Goal: Transaction & Acquisition: Subscribe to service/newsletter

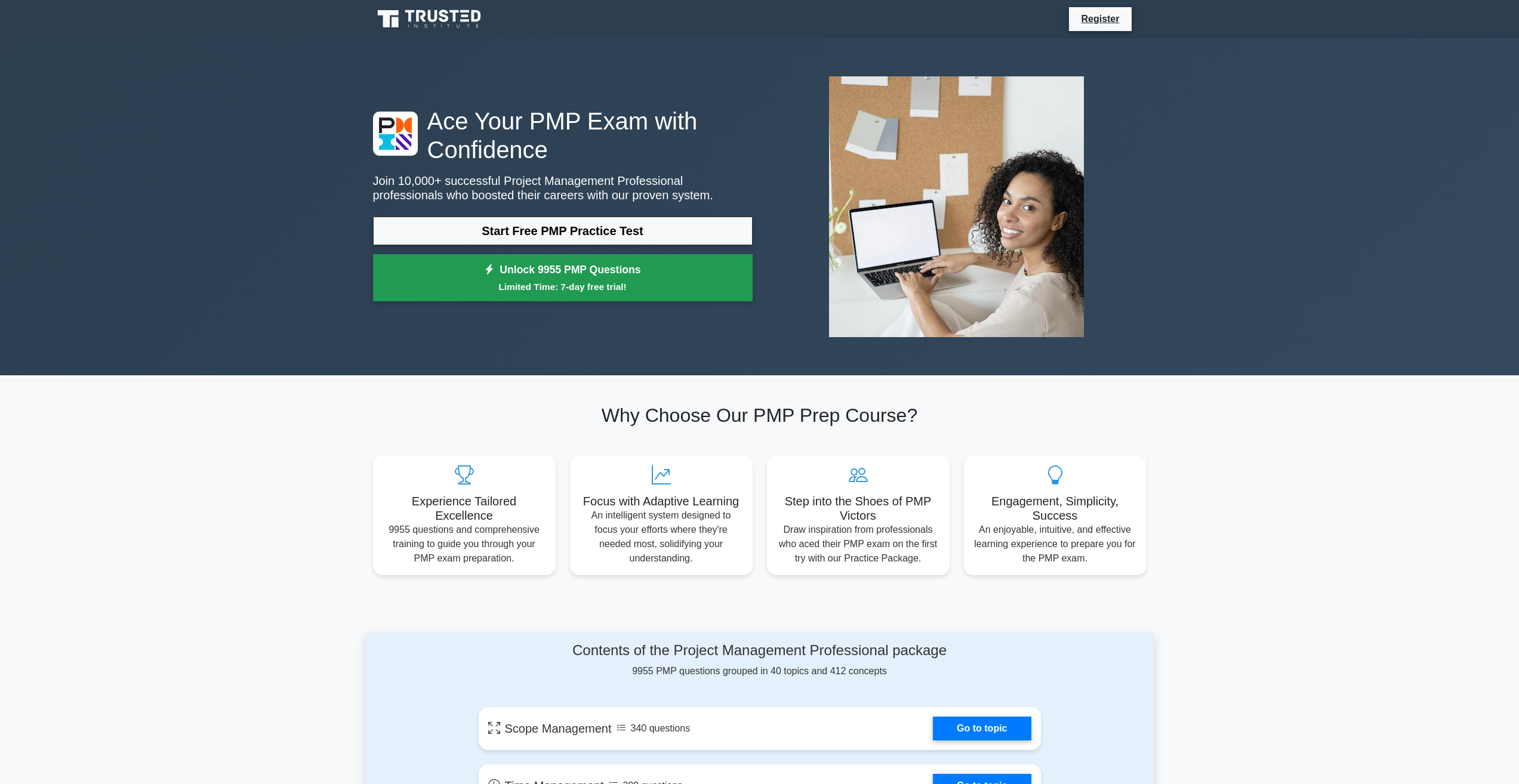
click at [704, 281] on small "Limited Time: 7-day free trial!" at bounding box center [563, 287] width 349 height 14
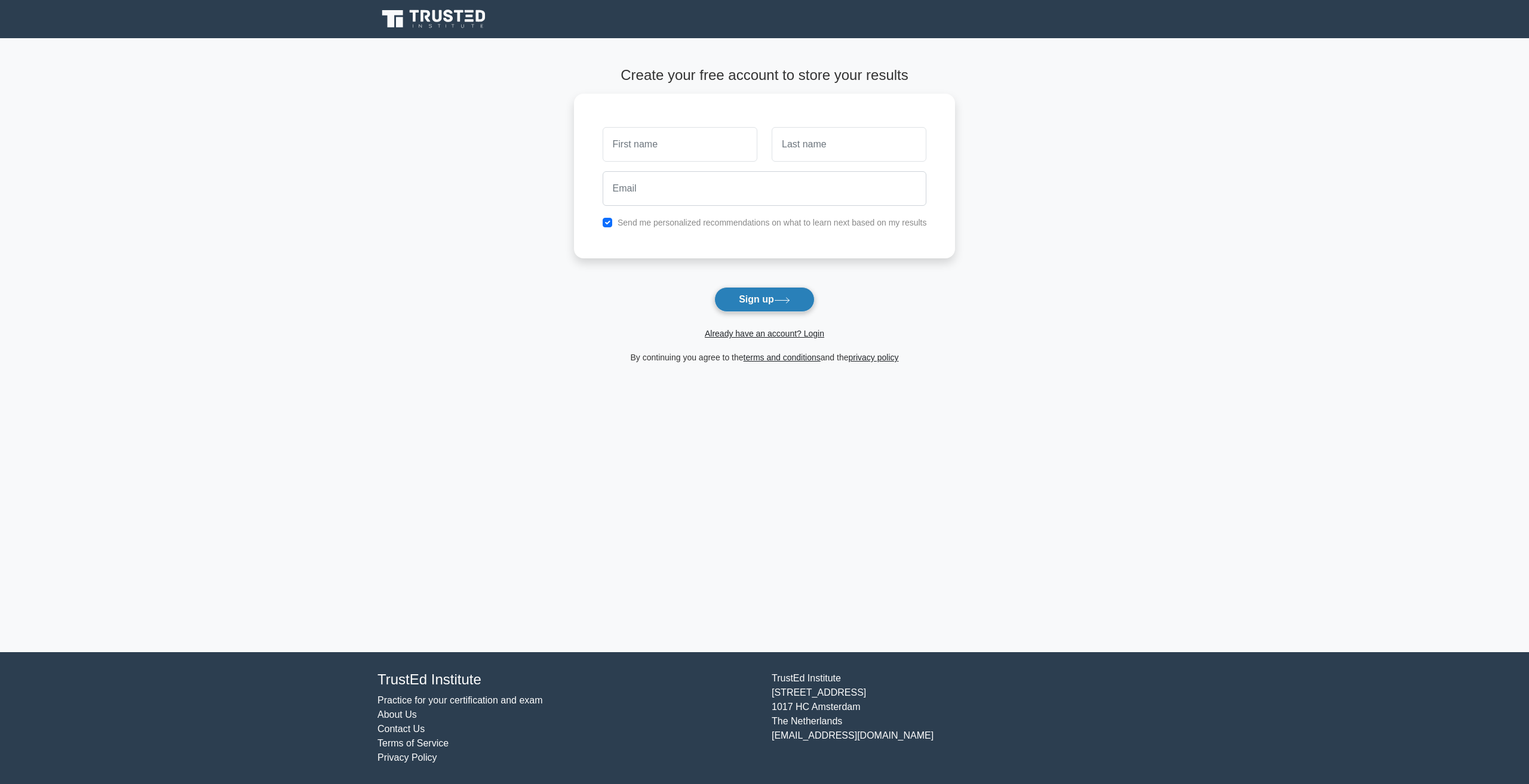
click at [752, 306] on button "Sign up" at bounding box center [764, 299] width 101 height 25
click at [759, 300] on button "Sign up" at bounding box center [764, 299] width 101 height 25
click at [727, 301] on button "Sign up" at bounding box center [764, 299] width 101 height 25
